Goal: Task Accomplishment & Management: Use online tool/utility

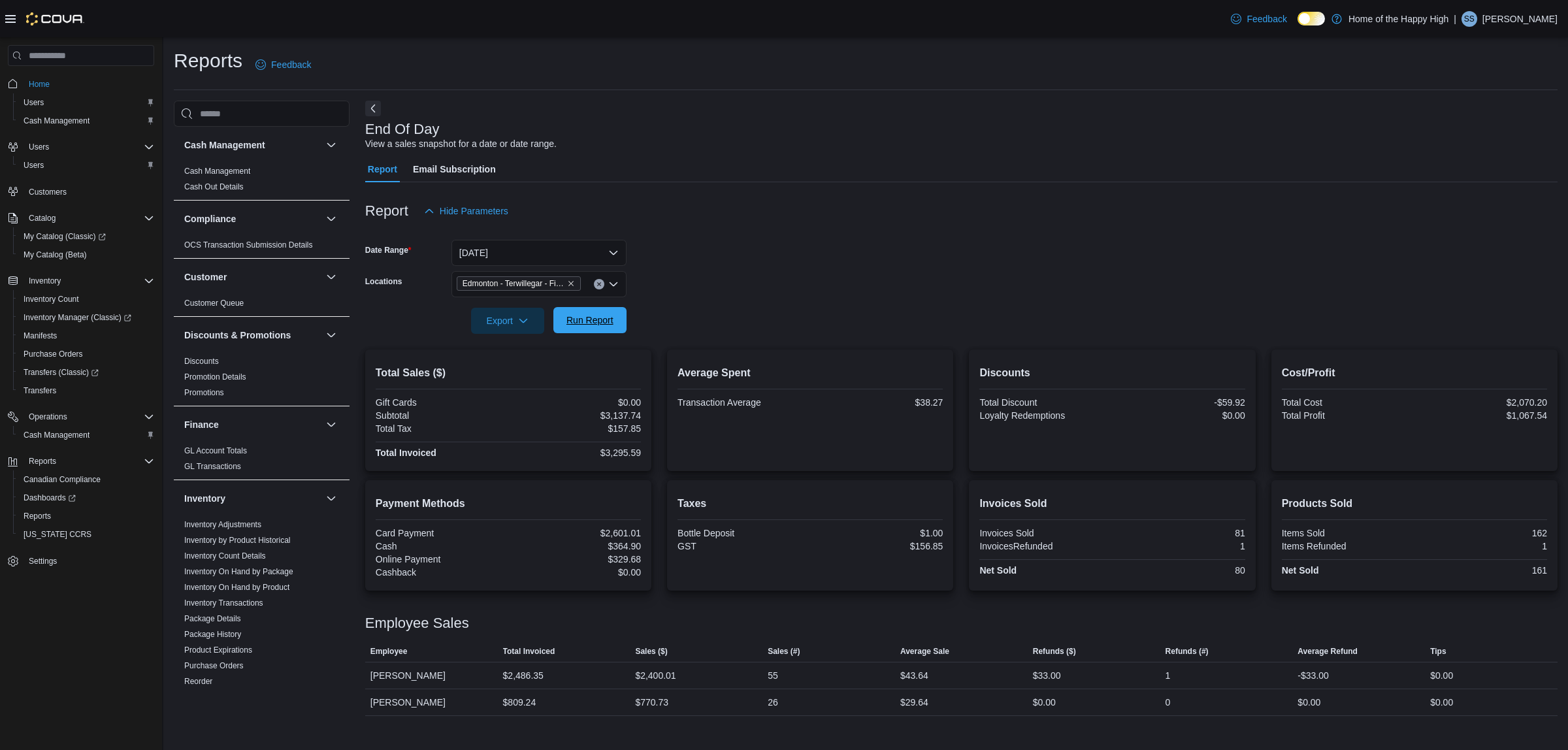
scroll to position [635, 0]
click at [609, 310] on span "Run Report" at bounding box center [590, 320] width 58 height 26
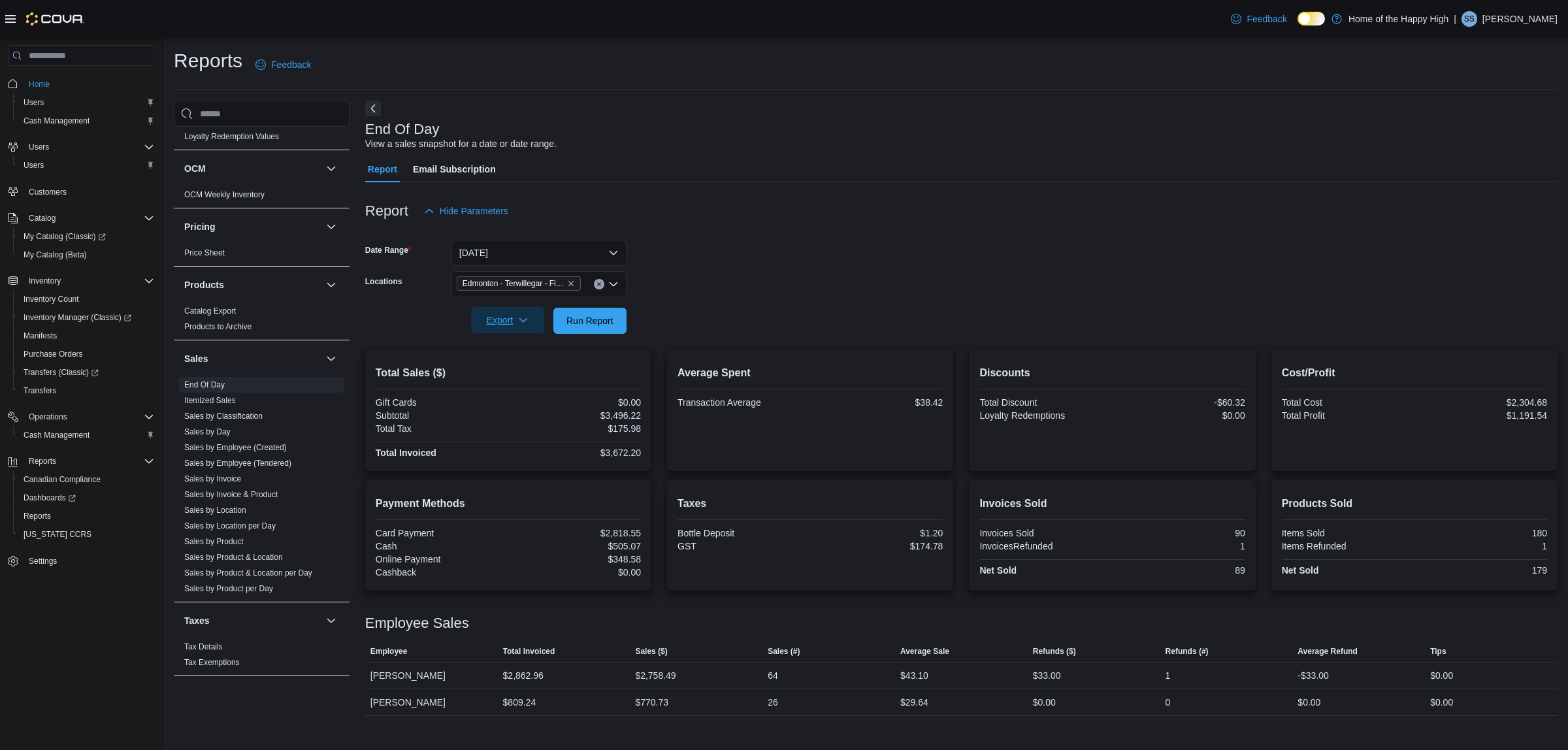
click at [527, 312] on span "Export" at bounding box center [507, 320] width 58 height 26
click at [530, 377] on button "Export to Pdf" at bounding box center [509, 373] width 75 height 26
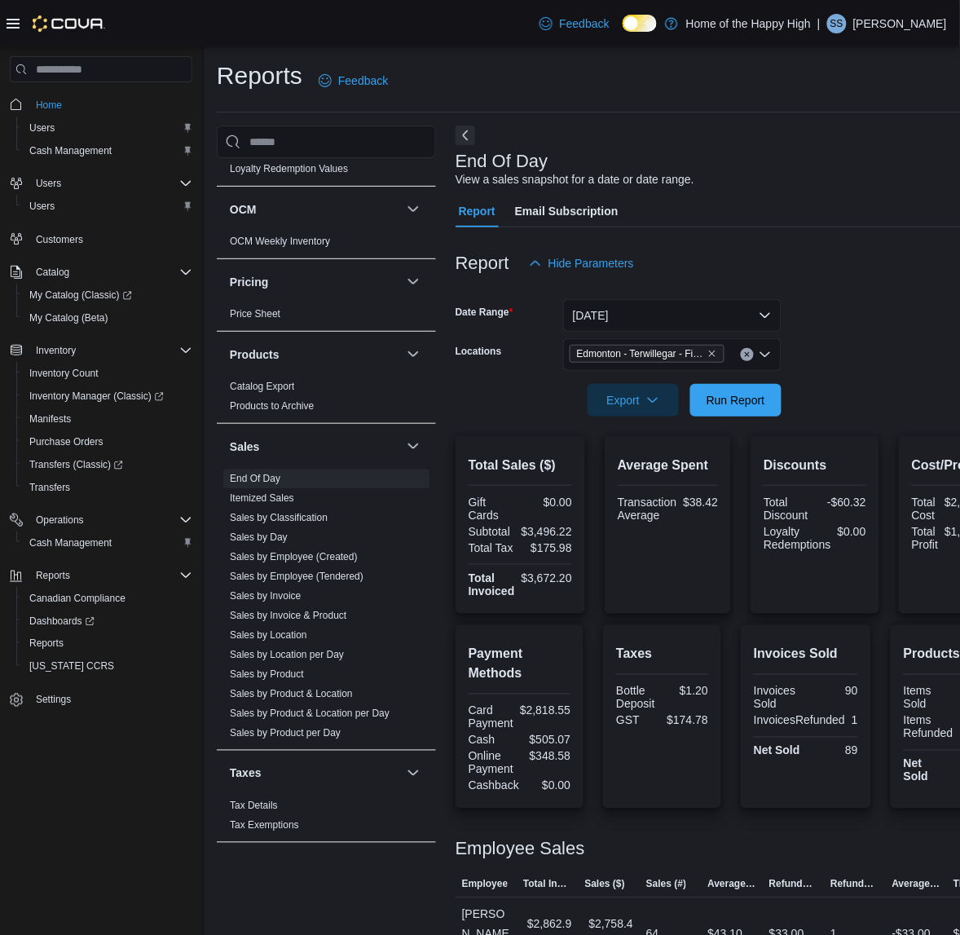
click at [904, 25] on p "[PERSON_NAME]" at bounding box center [900, 24] width 94 height 20
drag, startPoint x: 886, startPoint y: 160, endPoint x: 872, endPoint y: 136, distance: 27.4
click at [876, 143] on ul "Change Password Help Cova Learning Sign Out" at bounding box center [866, 112] width 163 height 144
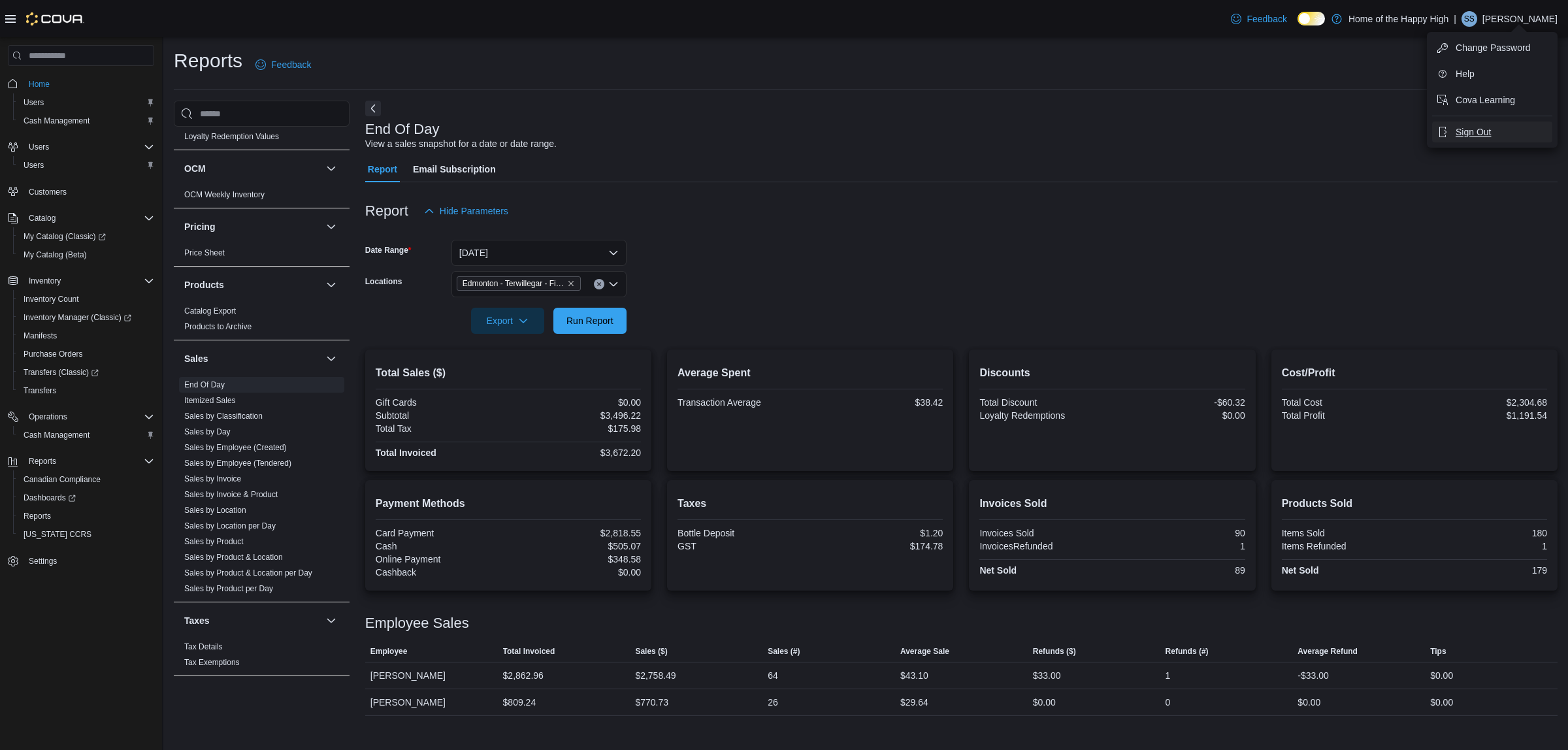
click at [1464, 140] on button "Sign Out" at bounding box center [1492, 132] width 120 height 21
